Goal: Check status

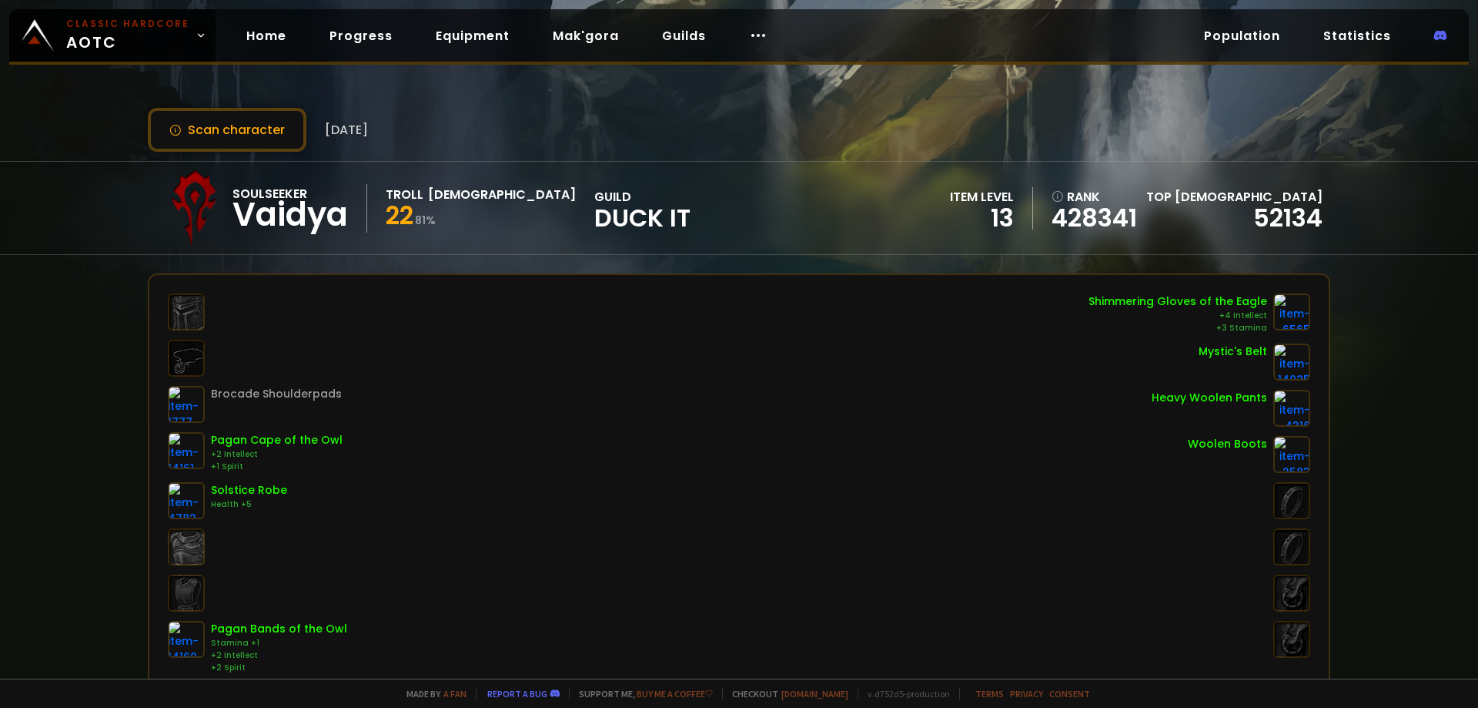
scroll to position [77, 0]
drag, startPoint x: 0, startPoint y: 0, endPoint x: 251, endPoint y: 38, distance: 253.8
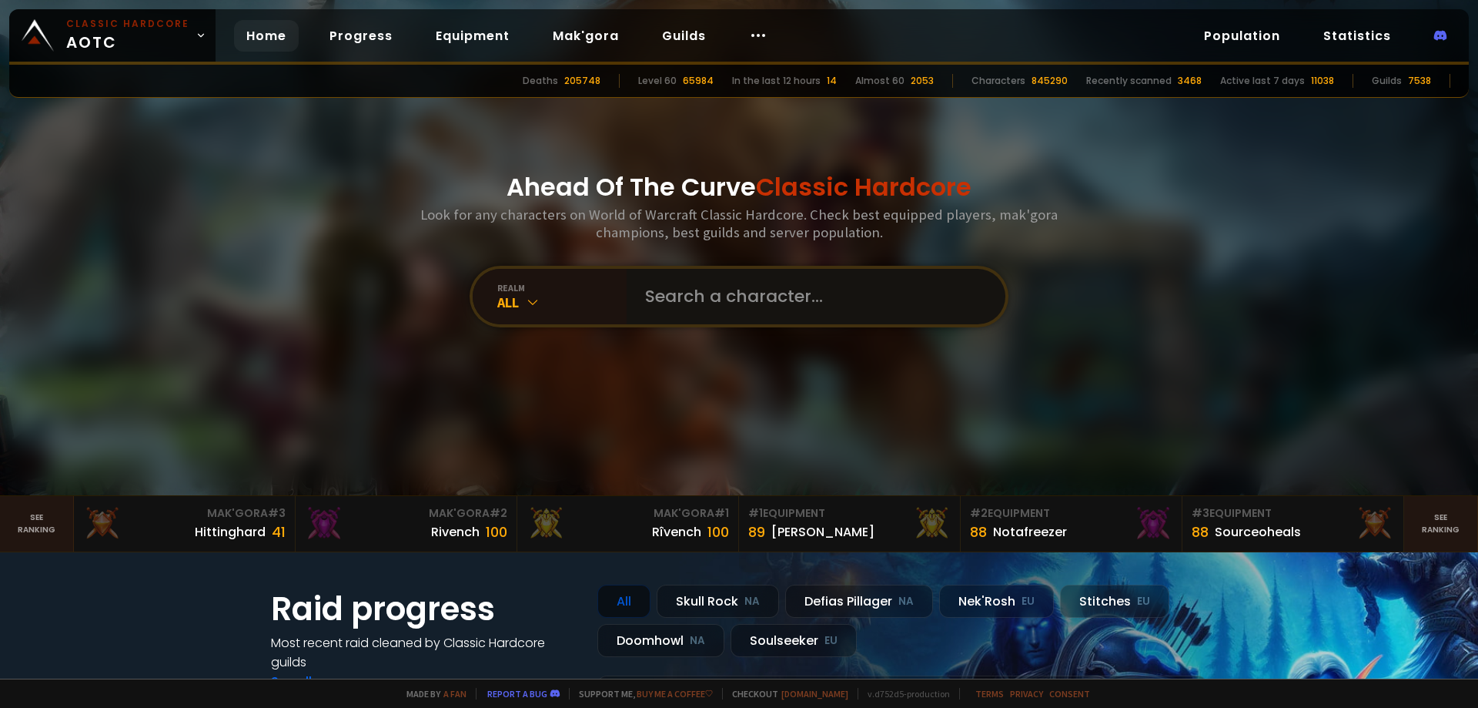
click at [762, 296] on input "text" at bounding box center [811, 296] width 351 height 55
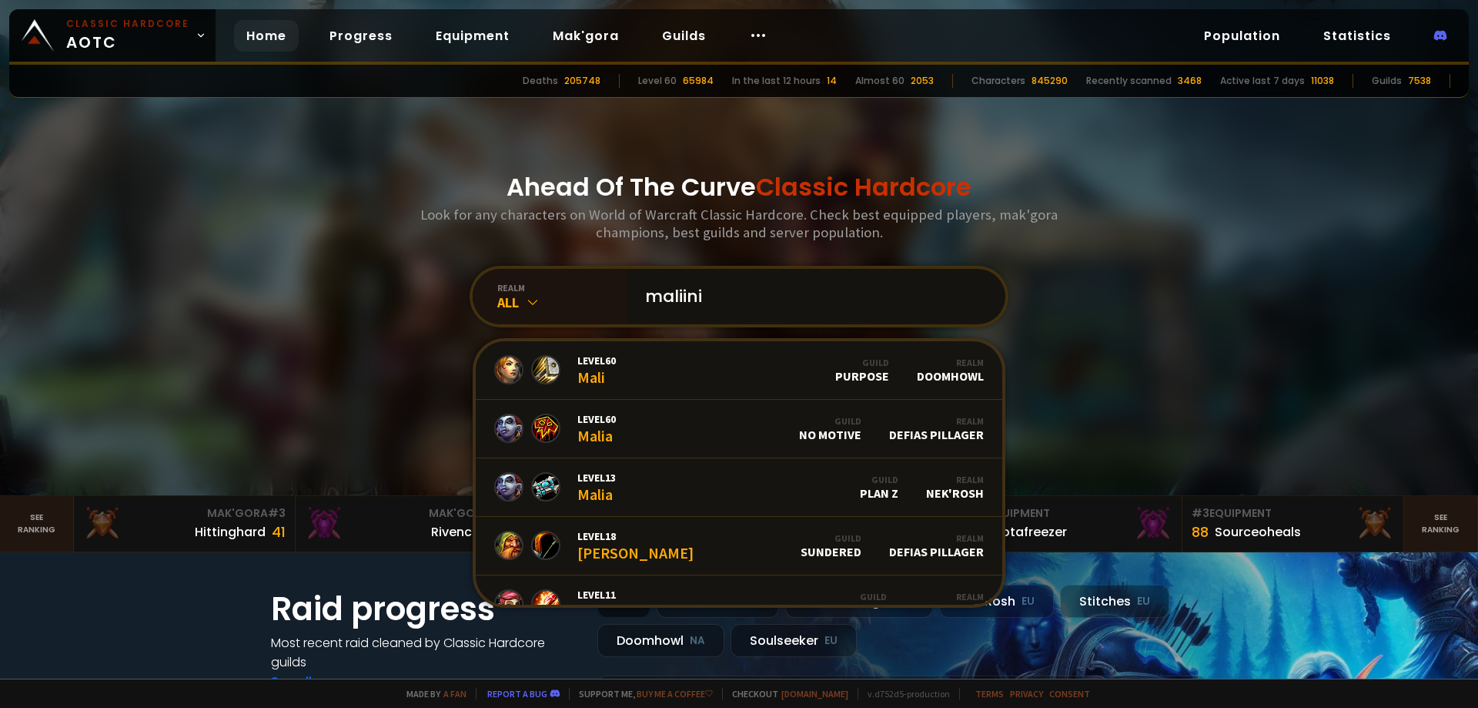
type input "maliinis"
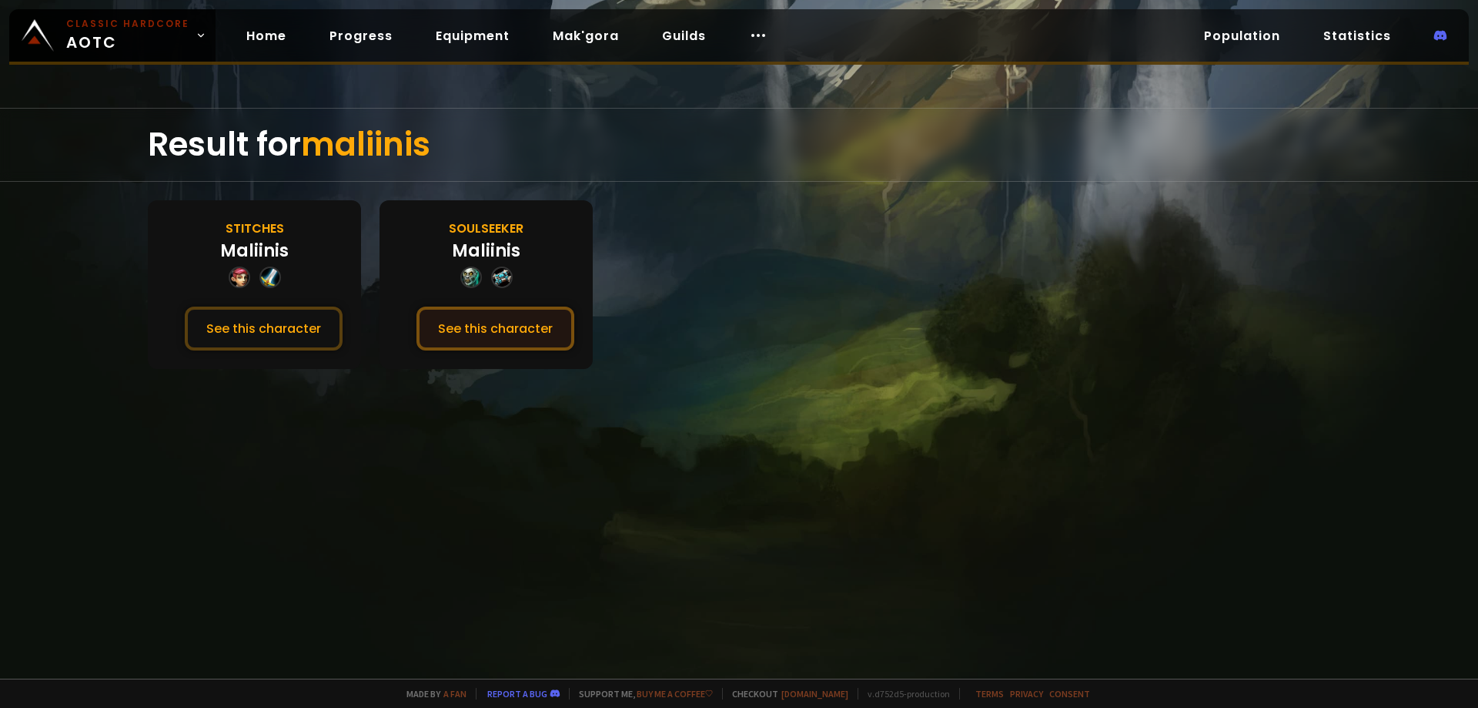
click at [494, 333] on button "See this character" at bounding box center [496, 328] width 158 height 44
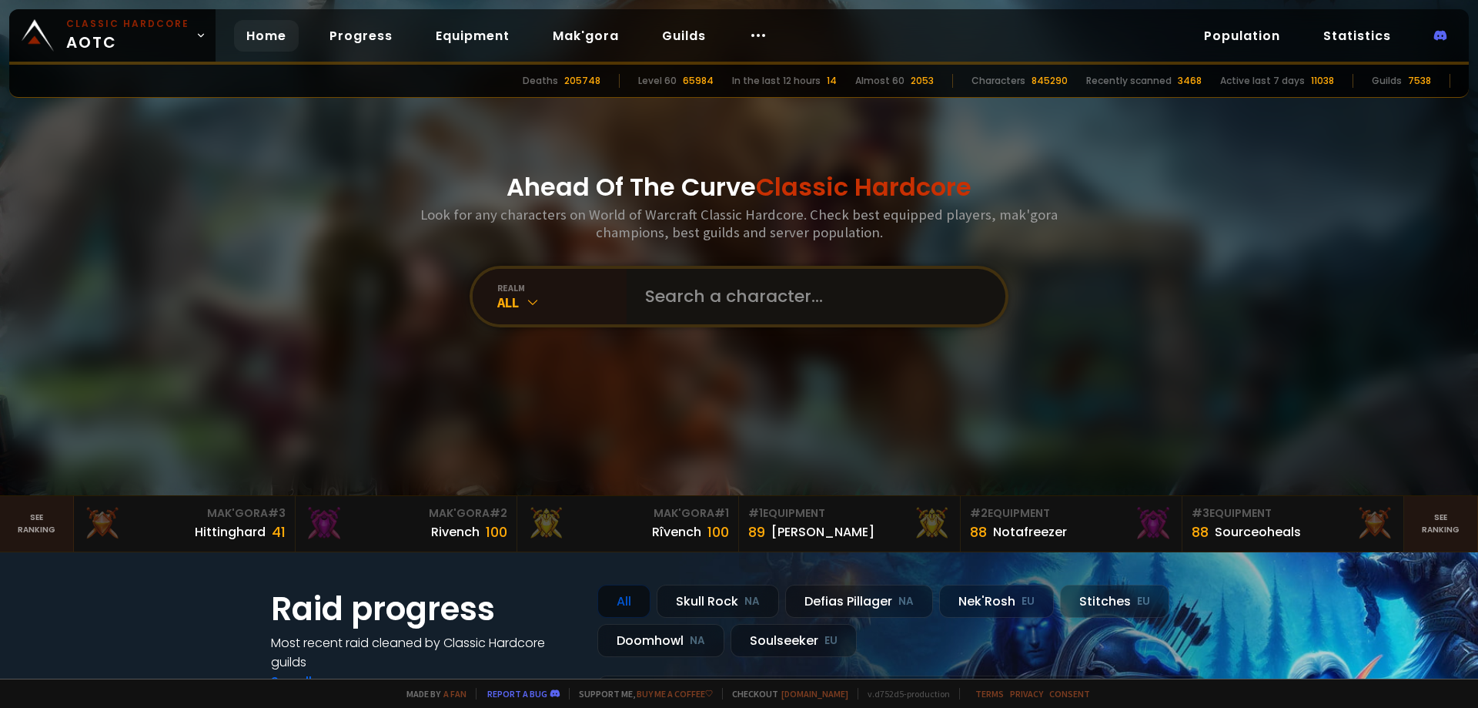
click at [728, 296] on input "text" at bounding box center [811, 296] width 351 height 55
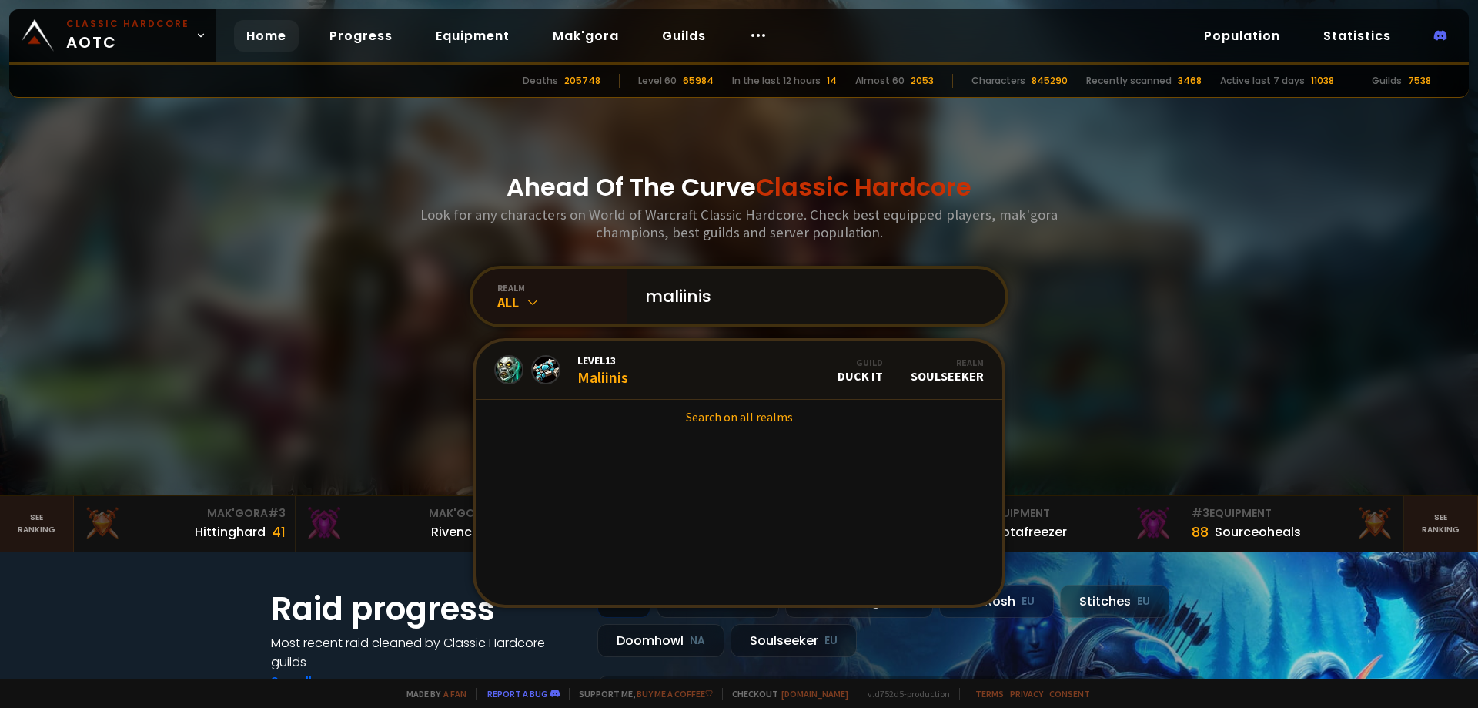
click at [678, 293] on input "maliinis" at bounding box center [811, 296] width 351 height 55
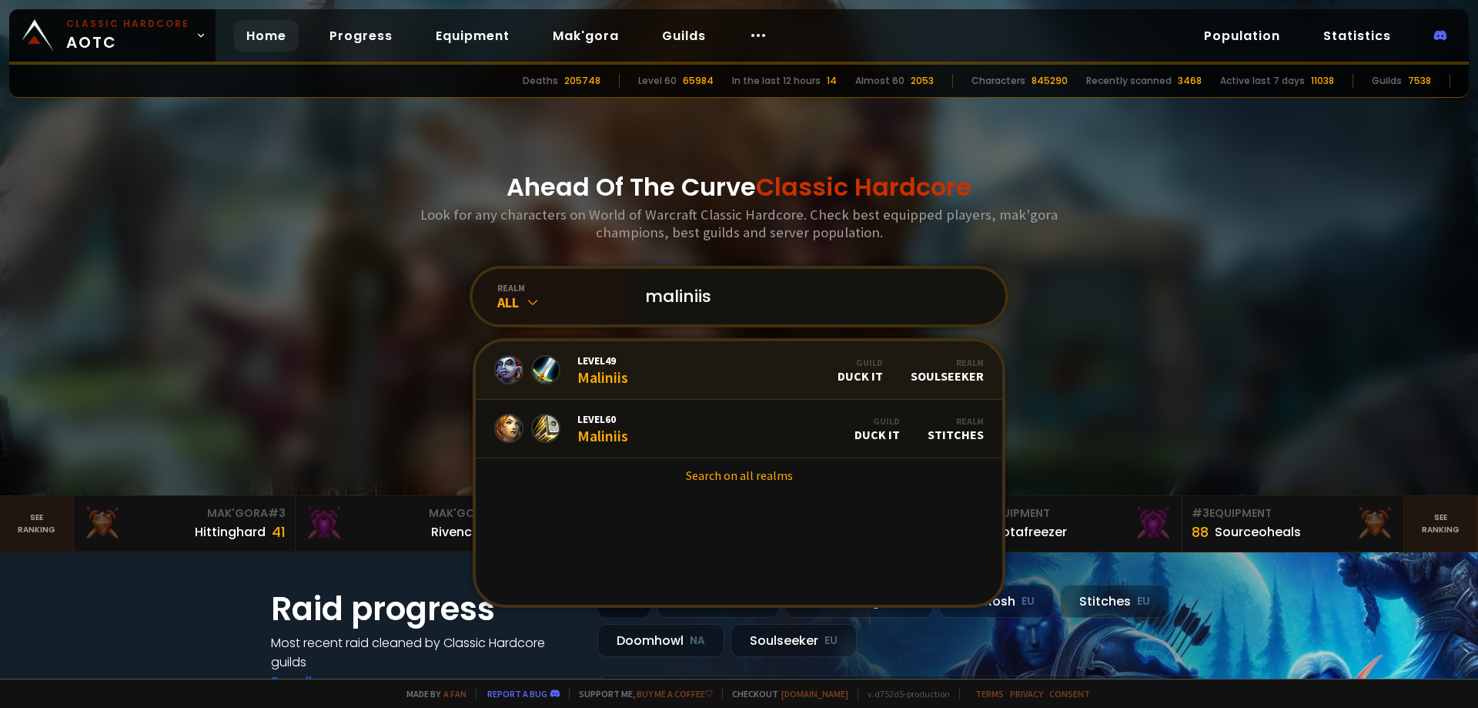
type input "maliniis"
click at [715, 383] on link "Level 49 Maliniis Guild Duck It Realm Soulseeker" at bounding box center [739, 370] width 527 height 59
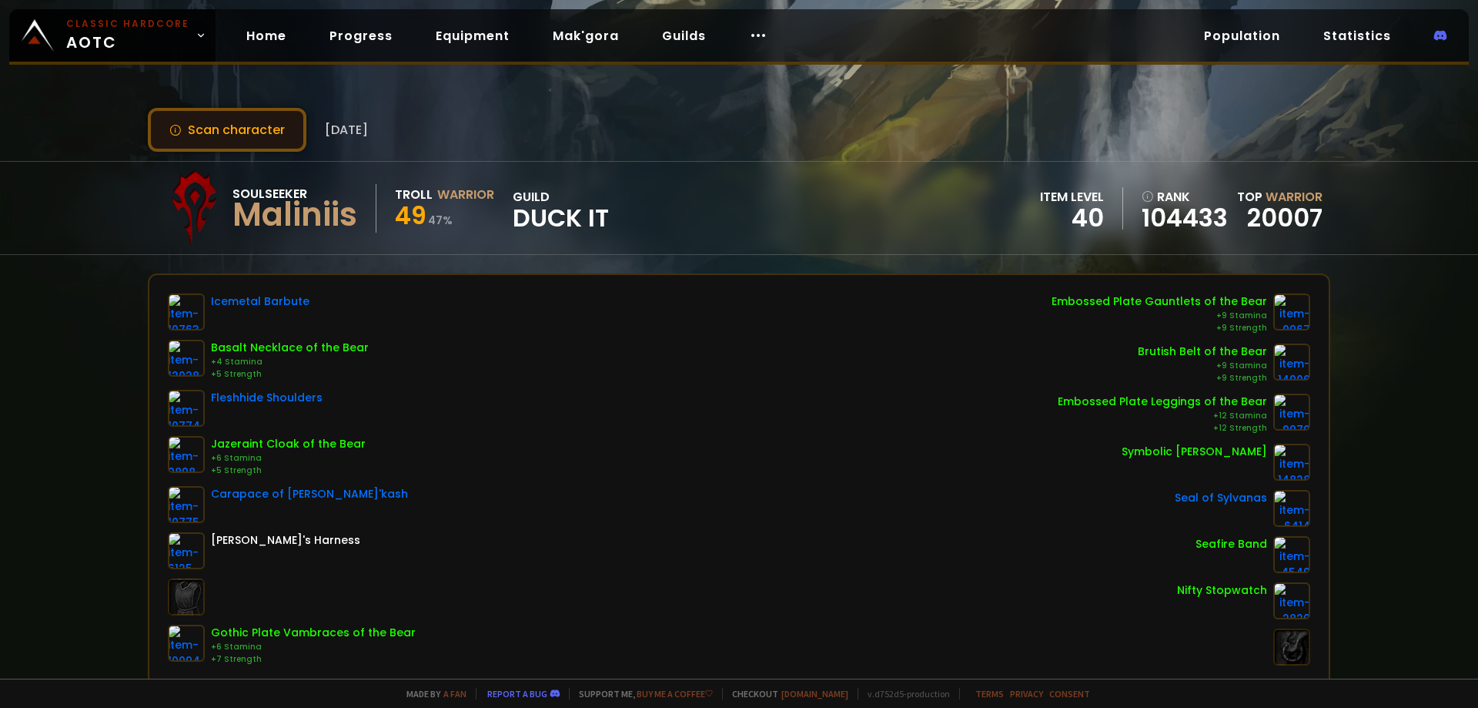
click at [260, 130] on button "Scan character" at bounding box center [227, 130] width 159 height 44
